Goal: Task Accomplishment & Management: Manage account settings

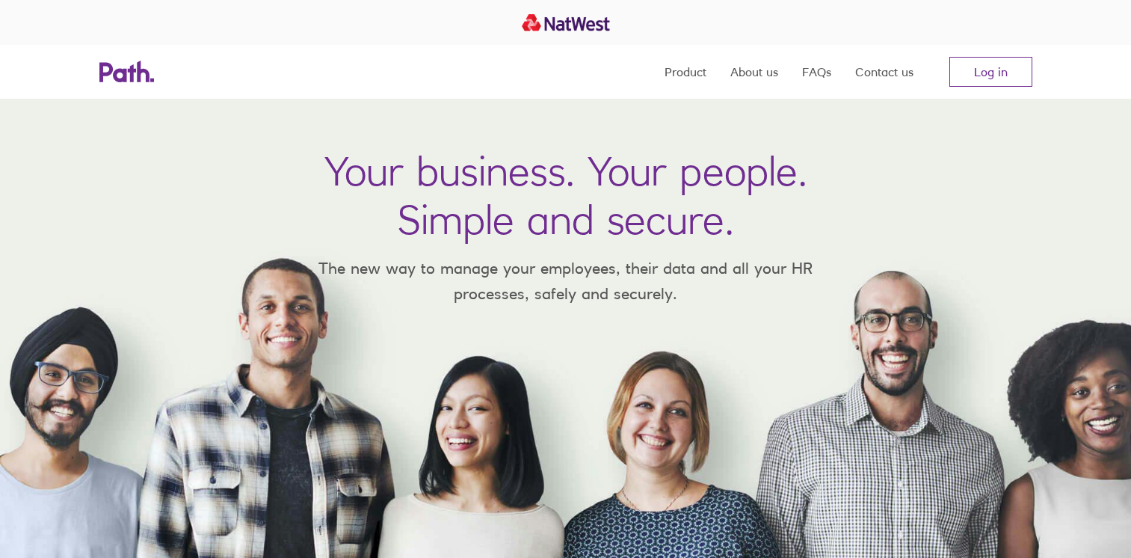
click at [999, 77] on link "Log in" at bounding box center [990, 72] width 83 height 30
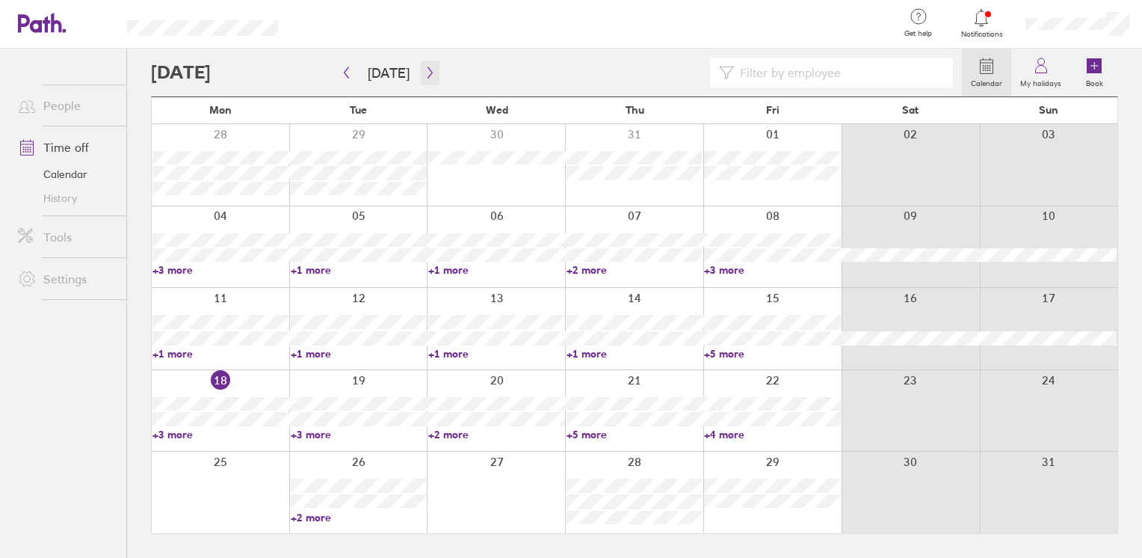
click at [421, 68] on button "button" at bounding box center [430, 73] width 19 height 25
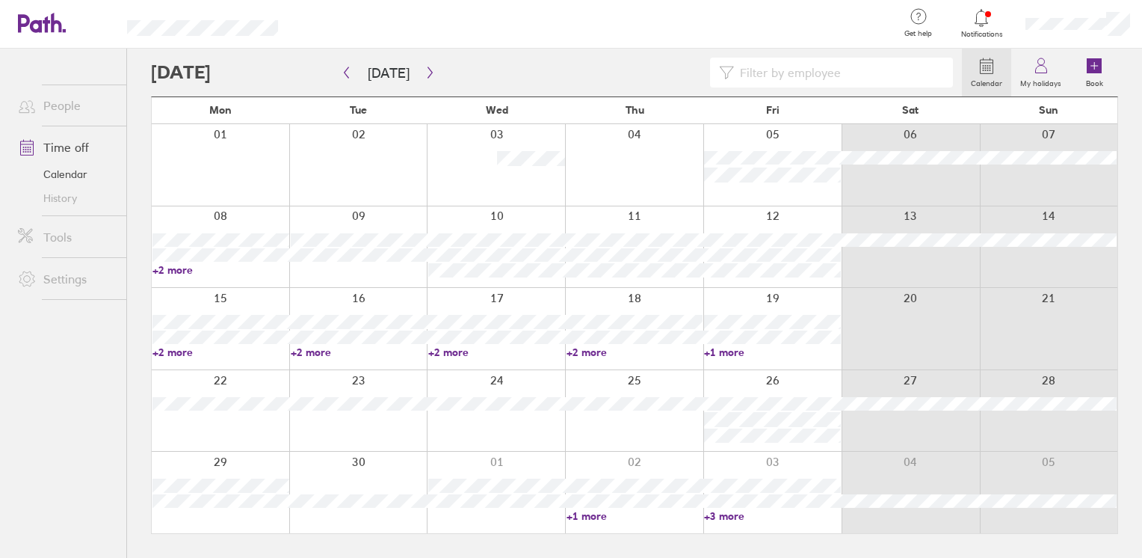
click at [318, 354] on link "+2 more" at bounding box center [359, 351] width 137 height 13
click at [63, 442] on ul "People Time off Calendar History Tools Settings" at bounding box center [63, 279] width 126 height 460
click at [589, 520] on link "+1 more" at bounding box center [635, 515] width 137 height 13
click at [351, 73] on icon "button" at bounding box center [346, 73] width 11 height 12
